Goal: Transaction & Acquisition: Book appointment/travel/reservation

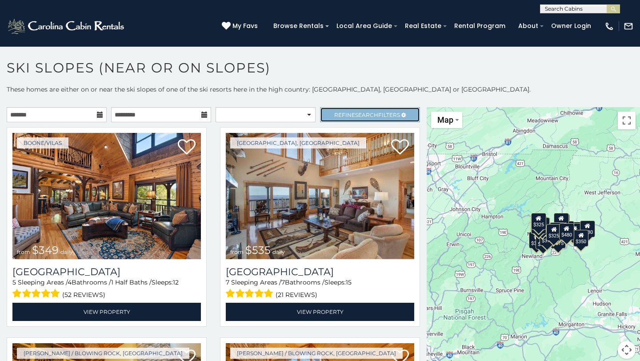
click at [339, 121] on link "Refine Search Filters" at bounding box center [370, 114] width 100 height 15
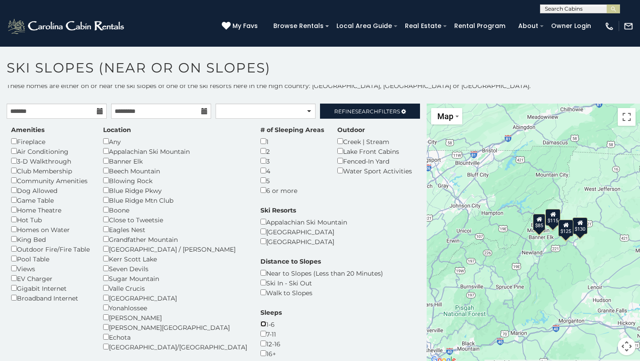
scroll to position [1, 0]
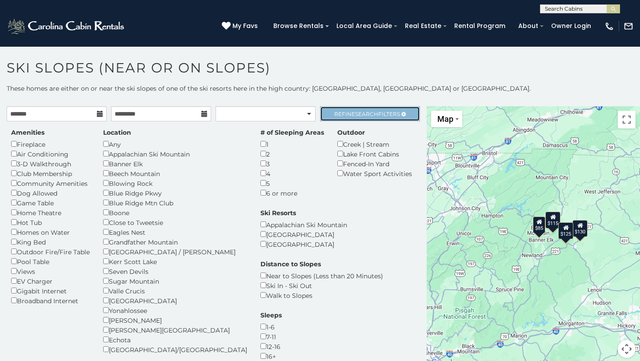
click at [360, 116] on span "Search" at bounding box center [366, 114] width 23 height 7
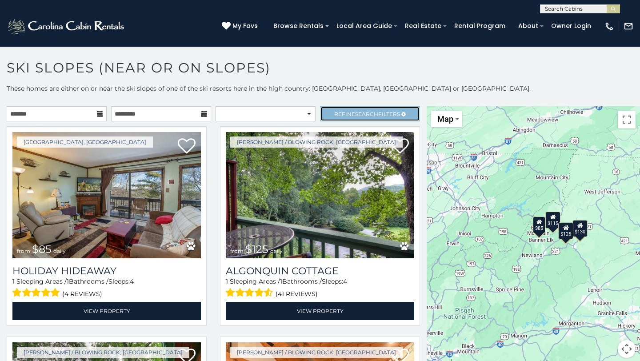
click at [360, 117] on link "Refine Search Filters" at bounding box center [370, 113] width 100 height 15
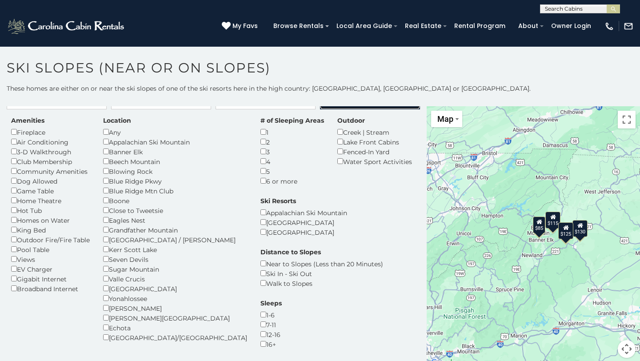
scroll to position [0, 0]
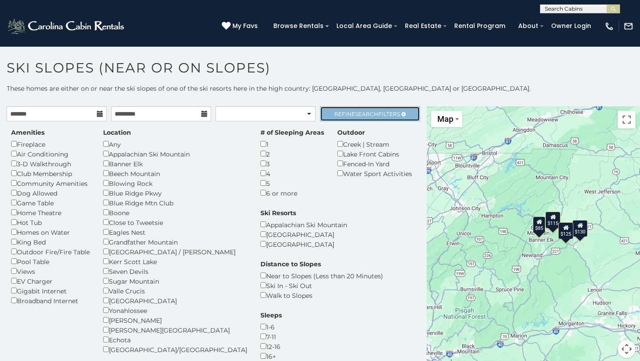
click at [368, 116] on span "Search" at bounding box center [366, 114] width 23 height 7
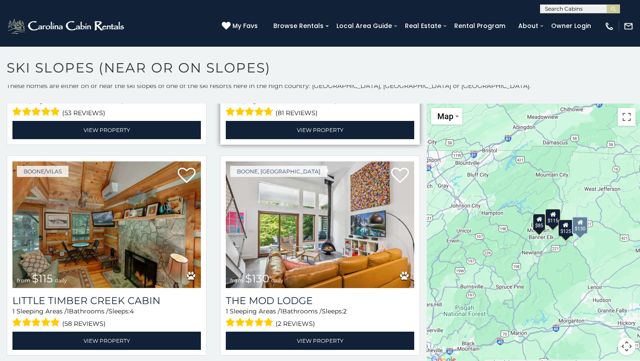
scroll to position [4, 0]
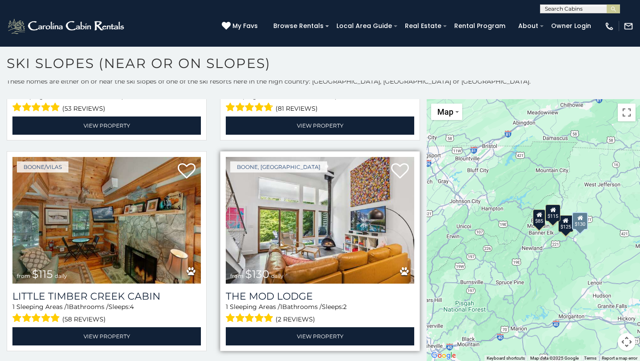
click at [303, 248] on img at bounding box center [320, 220] width 188 height 126
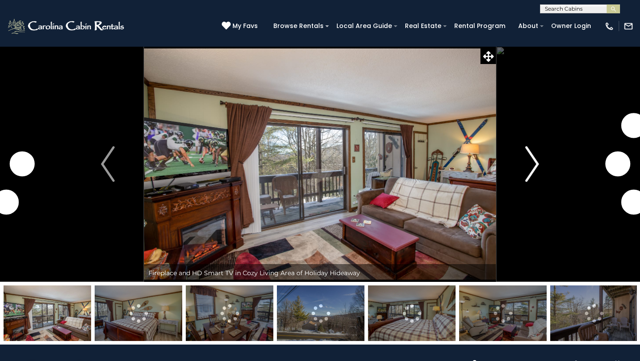
click at [519, 172] on button "Next" at bounding box center [532, 163] width 72 height 235
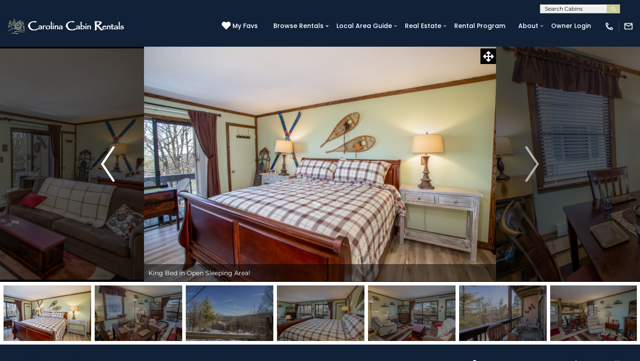
click at [104, 172] on img "Previous" at bounding box center [107, 164] width 13 height 36
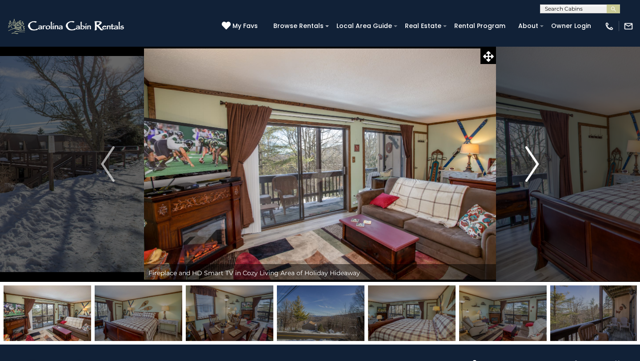
click at [523, 158] on button "Next" at bounding box center [532, 163] width 72 height 235
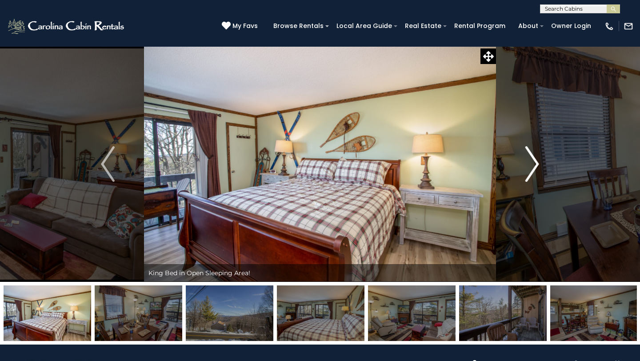
click at [523, 158] on button "Next" at bounding box center [532, 163] width 72 height 235
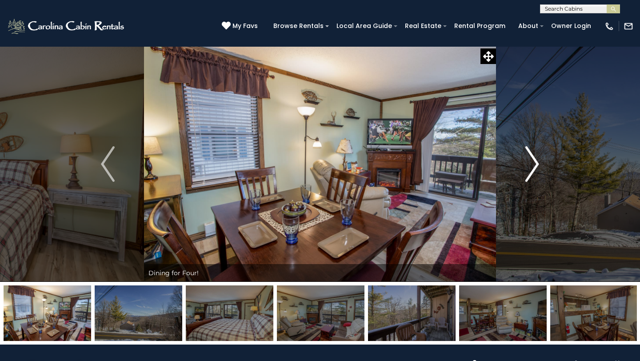
click at [524, 161] on button "Next" at bounding box center [532, 163] width 72 height 235
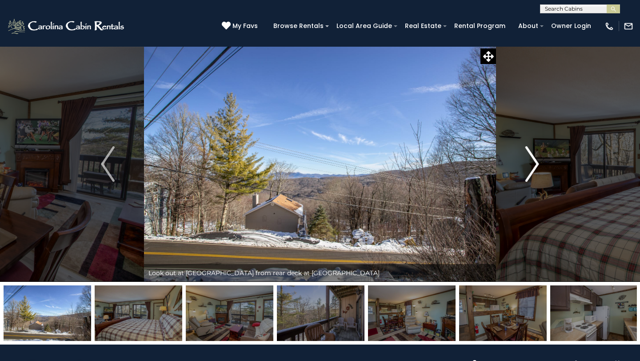
click at [524, 161] on button "Next" at bounding box center [532, 163] width 72 height 235
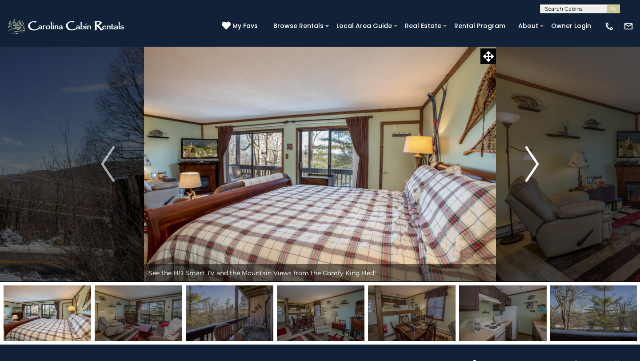
click at [524, 161] on button "Next" at bounding box center [532, 163] width 72 height 235
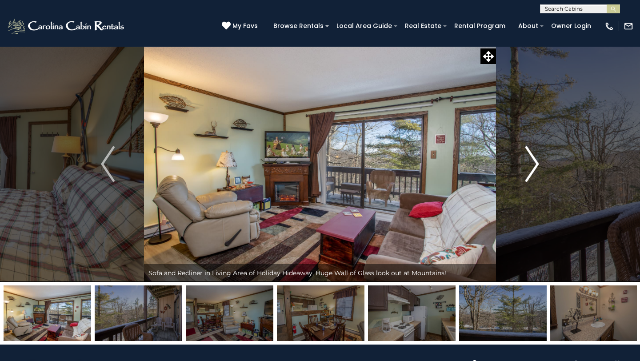
click at [524, 161] on button "Next" at bounding box center [532, 163] width 72 height 235
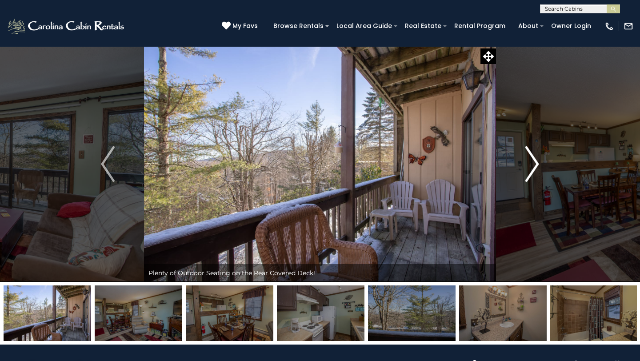
click at [524, 161] on button "Next" at bounding box center [532, 163] width 72 height 235
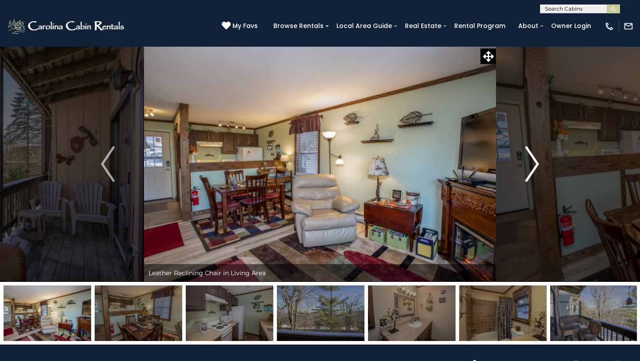
click at [524, 161] on button "Next" at bounding box center [532, 163] width 72 height 235
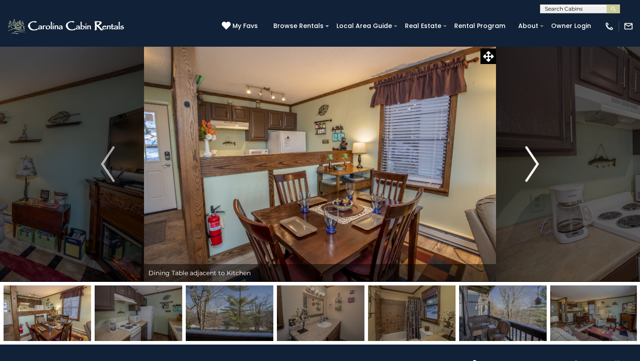
click at [524, 161] on button "Next" at bounding box center [532, 163] width 72 height 235
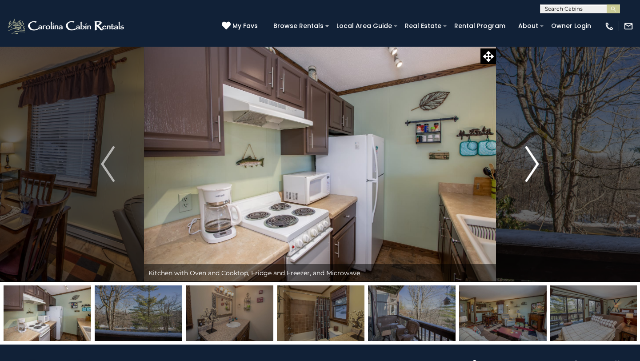
click at [525, 162] on button "Next" at bounding box center [532, 163] width 72 height 235
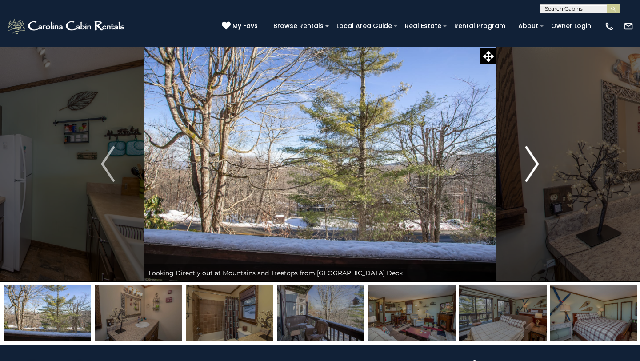
click at [525, 162] on button "Next" at bounding box center [532, 163] width 72 height 235
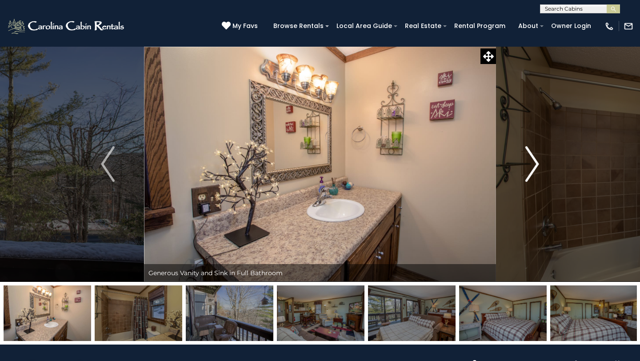
click at [525, 162] on img "Next" at bounding box center [531, 164] width 13 height 36
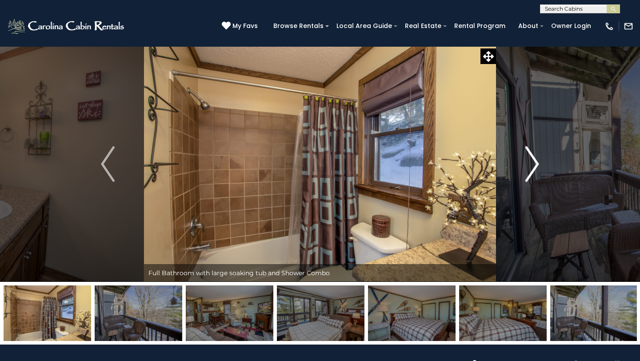
click at [525, 162] on img "Next" at bounding box center [531, 164] width 13 height 36
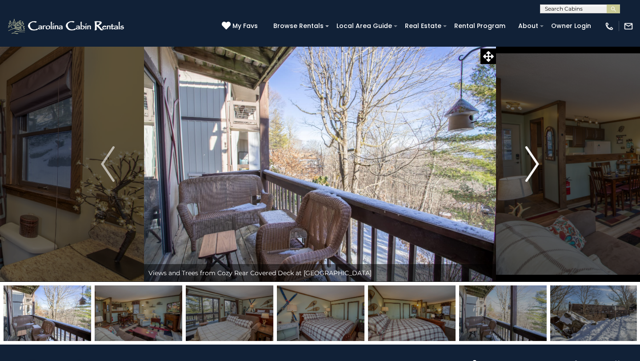
click at [526, 163] on img "Next" at bounding box center [531, 164] width 13 height 36
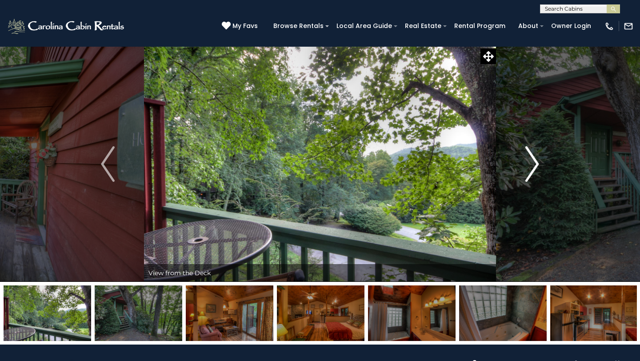
click at [526, 167] on img "Next" at bounding box center [531, 164] width 13 height 36
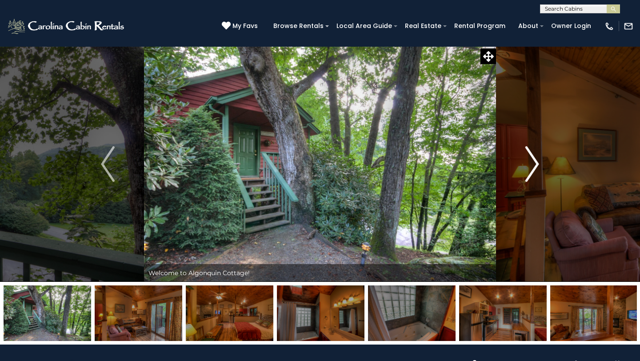
click at [526, 167] on img "Next" at bounding box center [531, 164] width 13 height 36
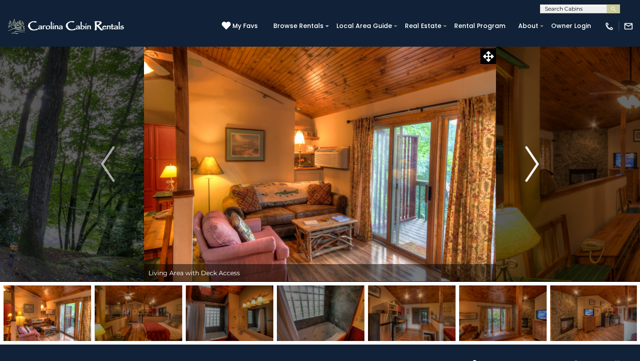
click at [526, 167] on img "Next" at bounding box center [531, 164] width 13 height 36
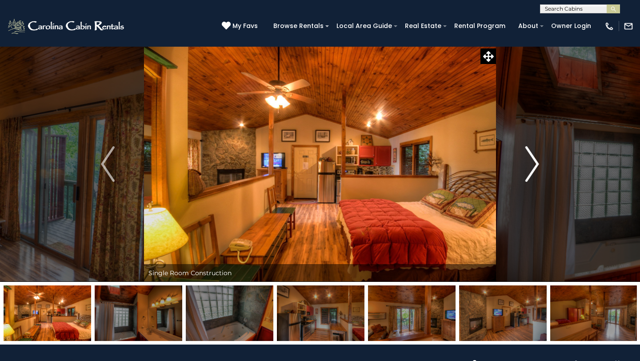
click at [526, 167] on img "Next" at bounding box center [531, 164] width 13 height 36
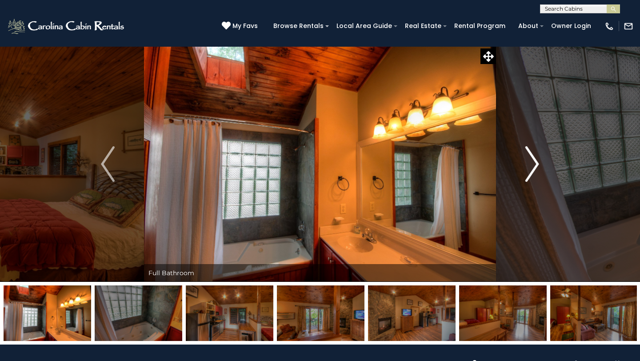
click at [526, 167] on img "Next" at bounding box center [531, 164] width 13 height 36
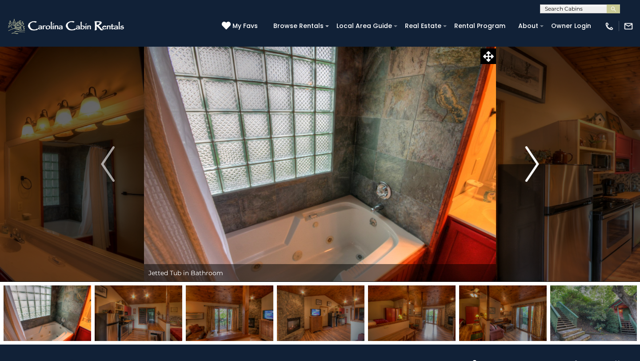
click at [526, 167] on img "Next" at bounding box center [531, 164] width 13 height 36
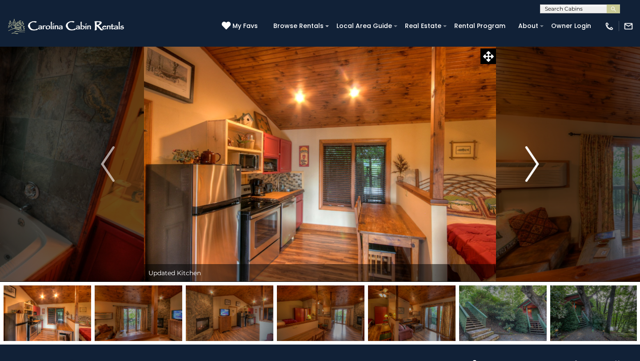
click at [528, 167] on img "Next" at bounding box center [531, 164] width 13 height 36
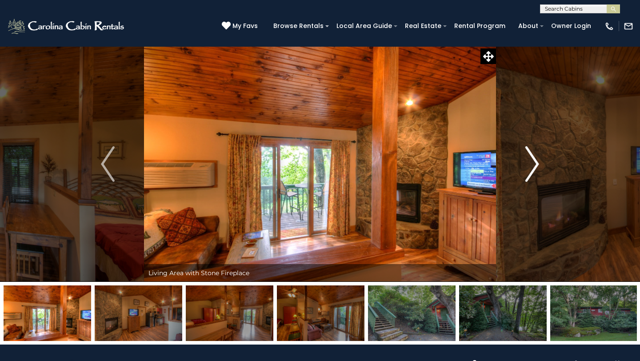
click at [528, 167] on img "Next" at bounding box center [531, 164] width 13 height 36
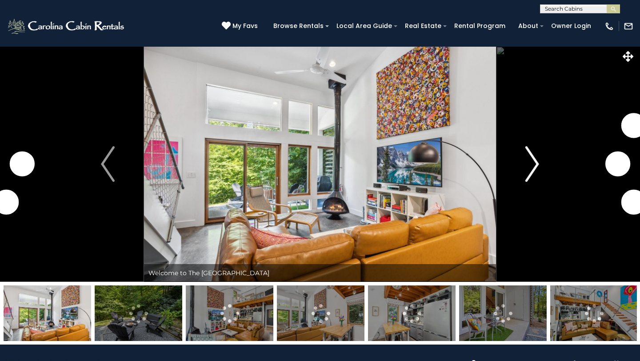
click at [535, 155] on img "Next" at bounding box center [531, 164] width 13 height 36
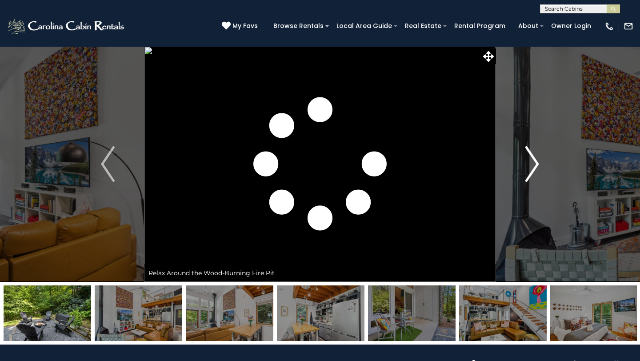
click at [535, 155] on img "Next" at bounding box center [531, 164] width 13 height 36
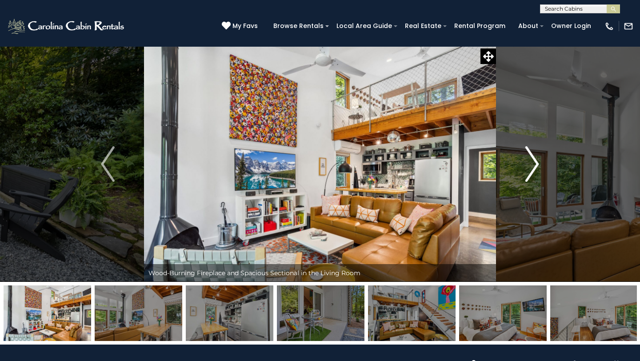
click at [530, 162] on img "Next" at bounding box center [531, 164] width 13 height 36
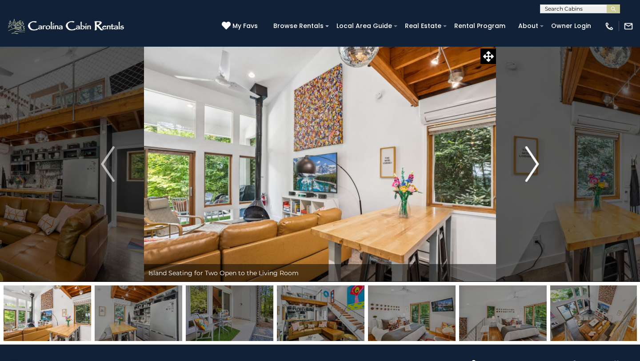
click at [530, 162] on img "Next" at bounding box center [531, 164] width 13 height 36
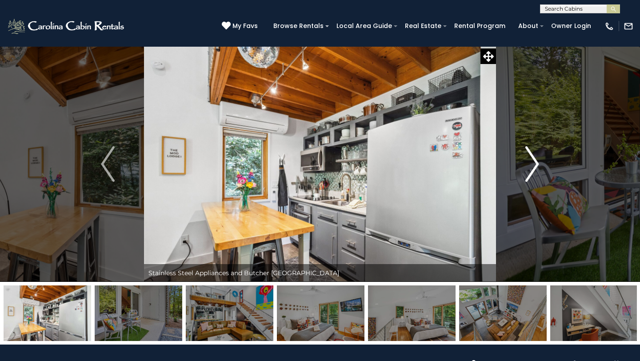
click at [530, 162] on img "Next" at bounding box center [531, 164] width 13 height 36
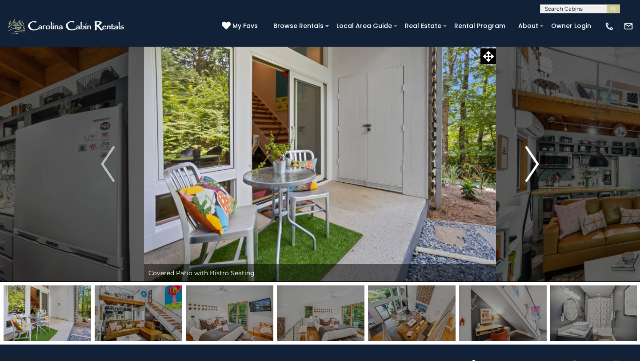
click at [530, 162] on img "Next" at bounding box center [531, 164] width 13 height 36
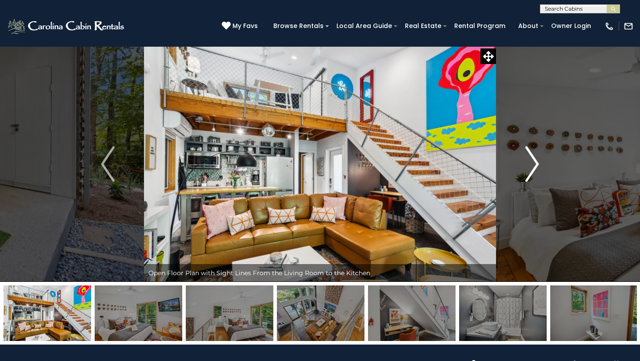
click at [530, 162] on img "Next" at bounding box center [531, 164] width 13 height 36
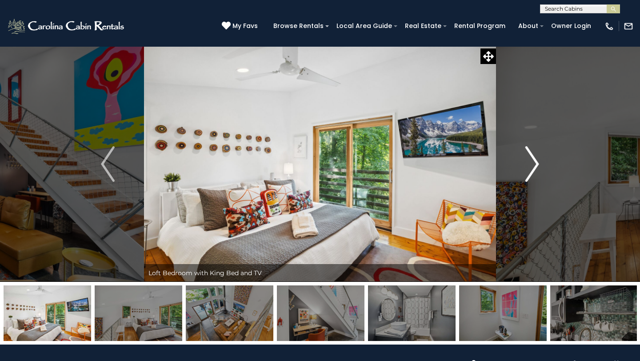
click at [531, 162] on img "Next" at bounding box center [531, 164] width 13 height 36
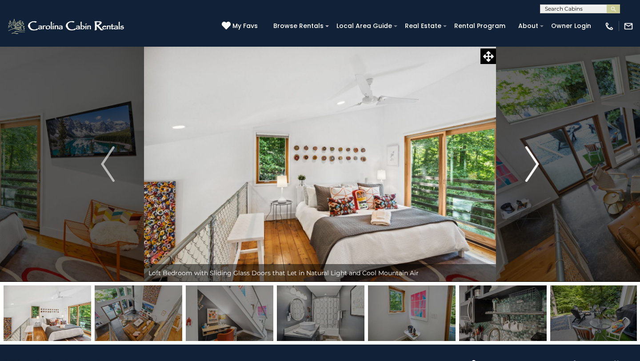
click at [531, 162] on img "Next" at bounding box center [531, 164] width 13 height 36
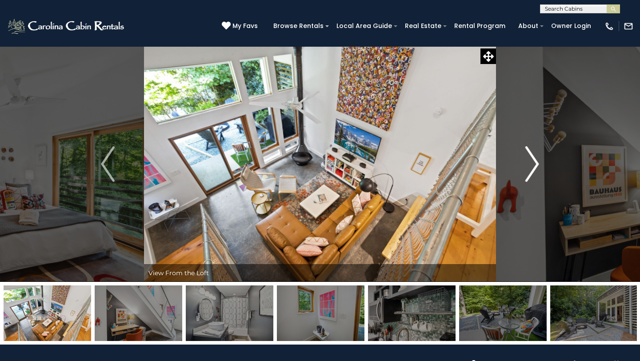
click at [531, 162] on img "Next" at bounding box center [531, 164] width 13 height 36
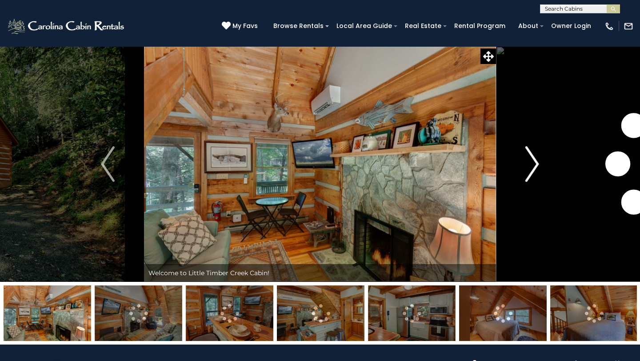
click at [535, 163] on img "Next" at bounding box center [531, 164] width 13 height 36
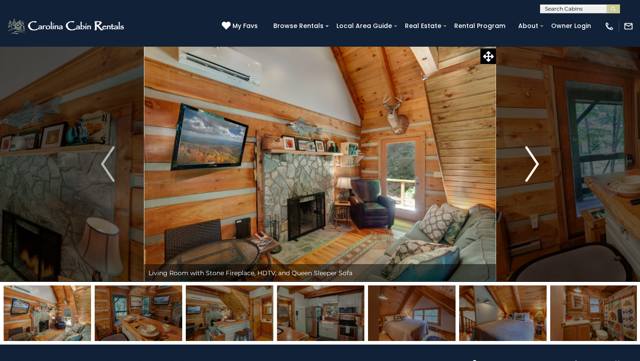
click at [535, 163] on img "Next" at bounding box center [531, 164] width 13 height 36
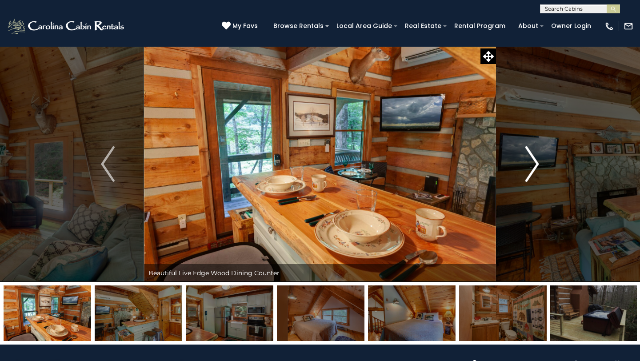
click at [534, 166] on img "Next" at bounding box center [531, 164] width 13 height 36
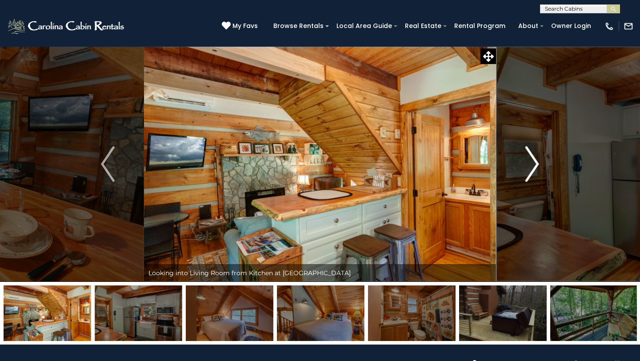
click at [534, 166] on img "Next" at bounding box center [531, 164] width 13 height 36
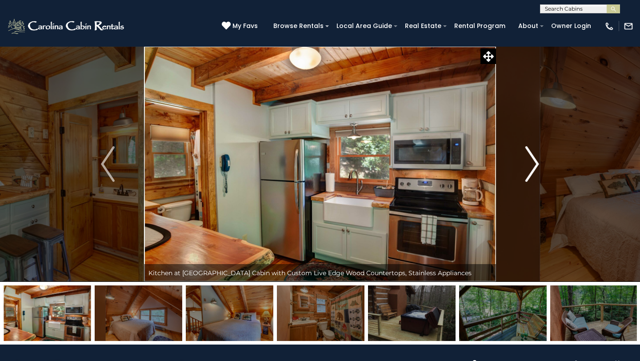
click at [534, 166] on img "Next" at bounding box center [531, 164] width 13 height 36
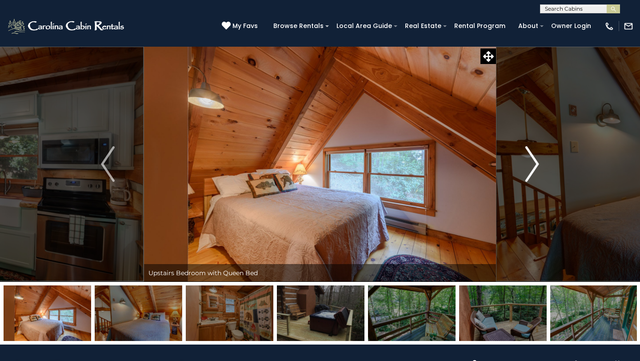
click at [534, 166] on img "Next" at bounding box center [531, 164] width 13 height 36
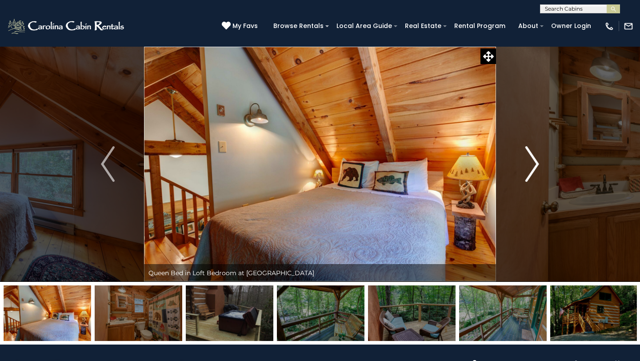
click at [534, 166] on img "Next" at bounding box center [531, 164] width 13 height 36
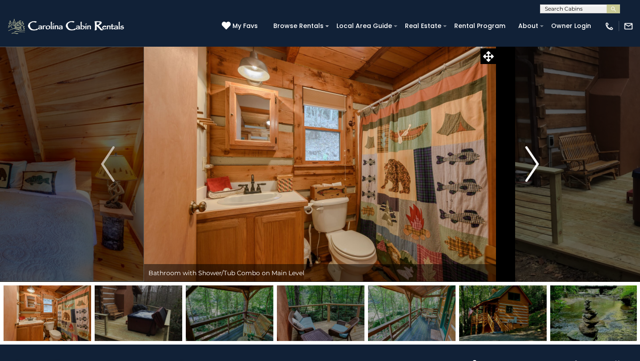
click at [534, 166] on img "Next" at bounding box center [531, 164] width 13 height 36
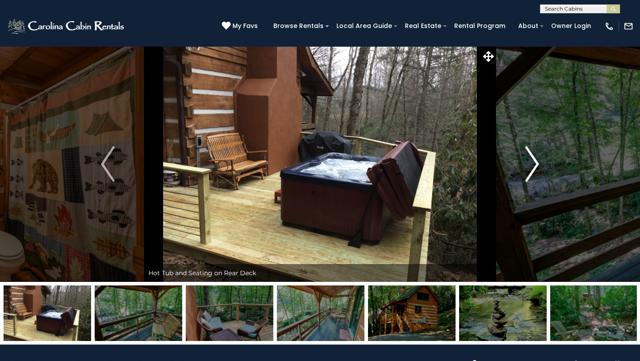
click at [534, 166] on img "Next" at bounding box center [531, 164] width 13 height 36
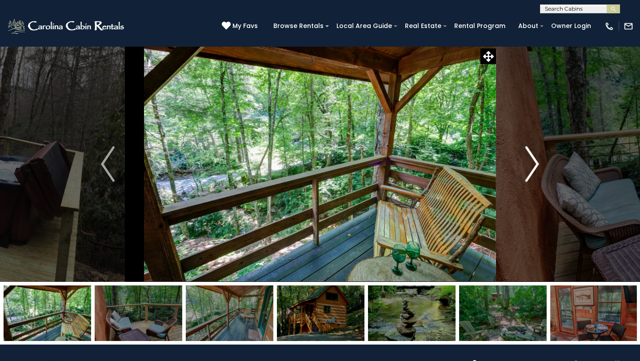
click at [534, 166] on img "Next" at bounding box center [531, 164] width 13 height 36
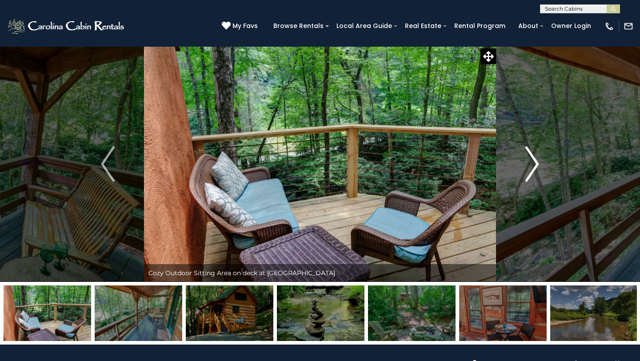
click at [534, 166] on img "Next" at bounding box center [531, 164] width 13 height 36
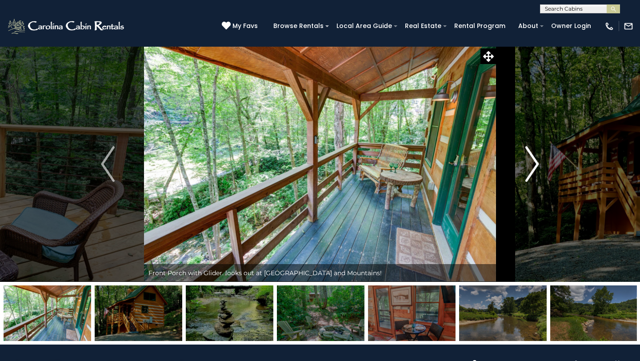
click at [534, 166] on img "Next" at bounding box center [531, 164] width 13 height 36
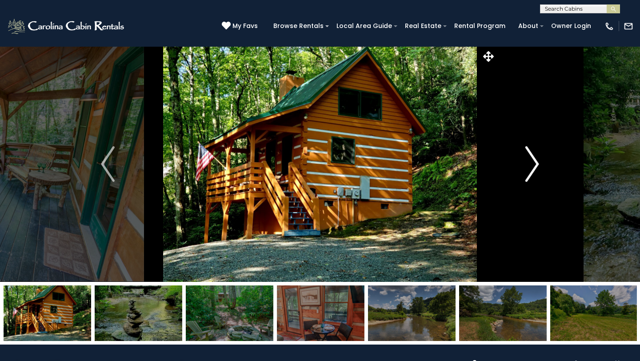
click at [534, 166] on img "Next" at bounding box center [531, 164] width 13 height 36
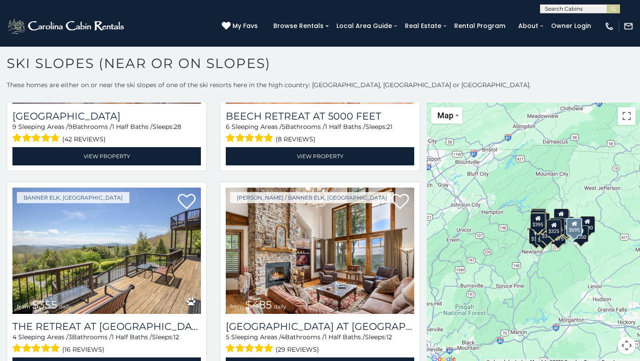
scroll to position [2147, 0]
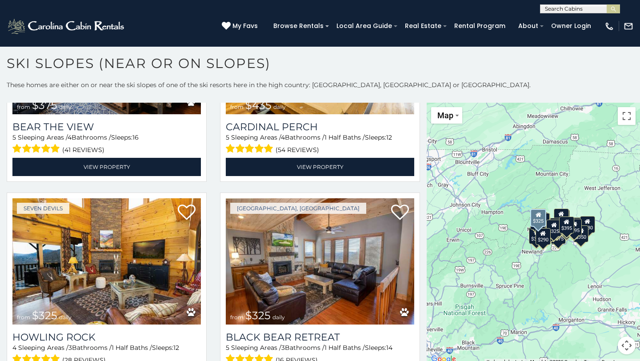
scroll to position [2911, 0]
